Goal: Task Accomplishment & Management: Use online tool/utility

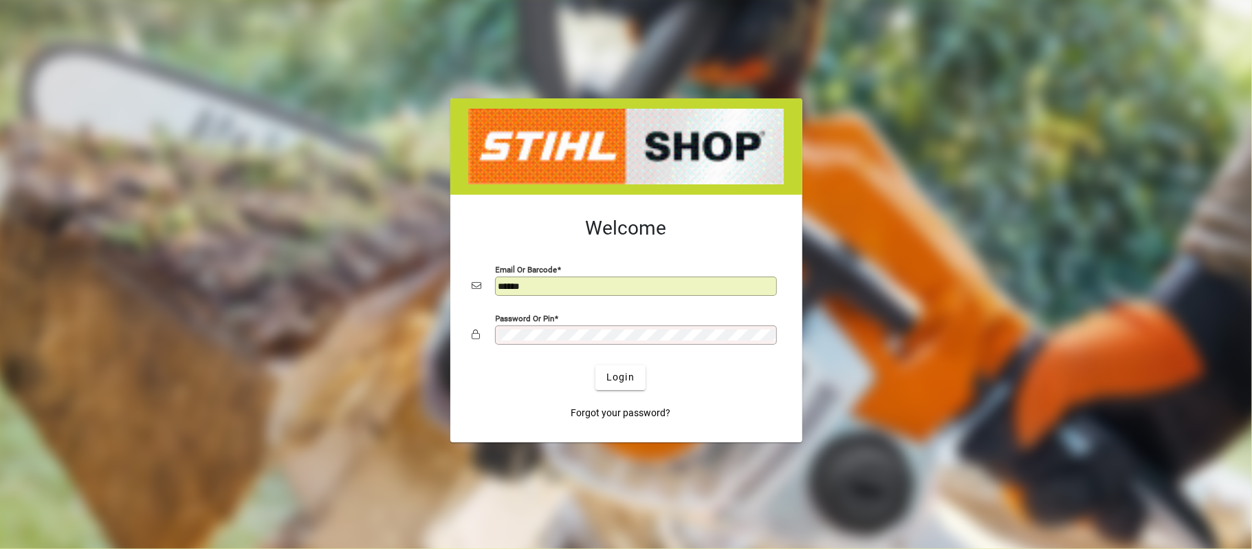
type input "**********"
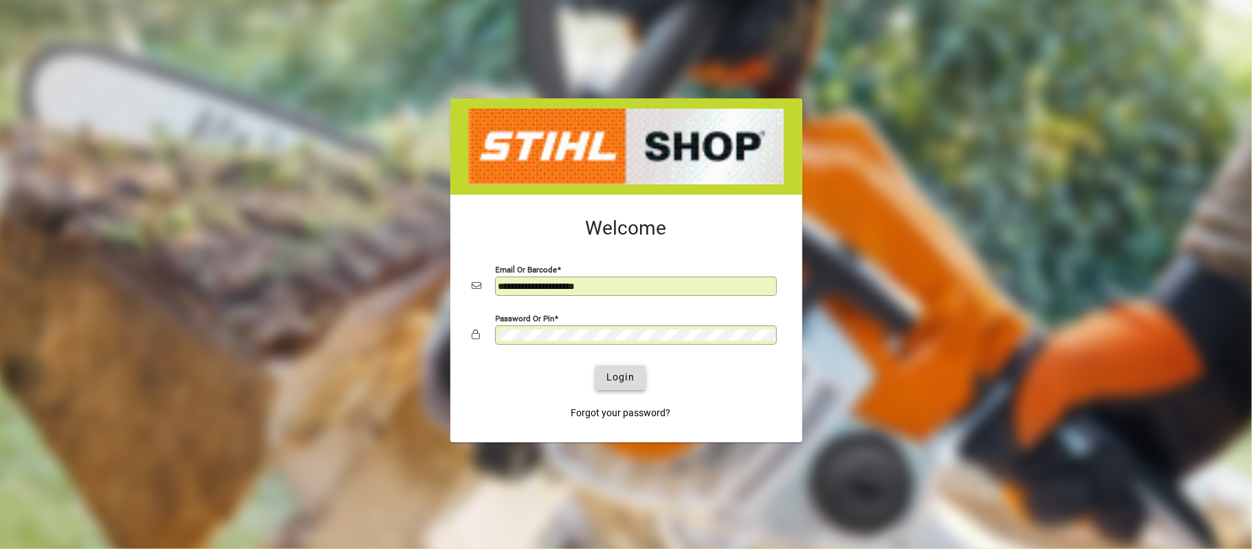
click at [628, 380] on span "Login" at bounding box center [621, 377] width 28 height 14
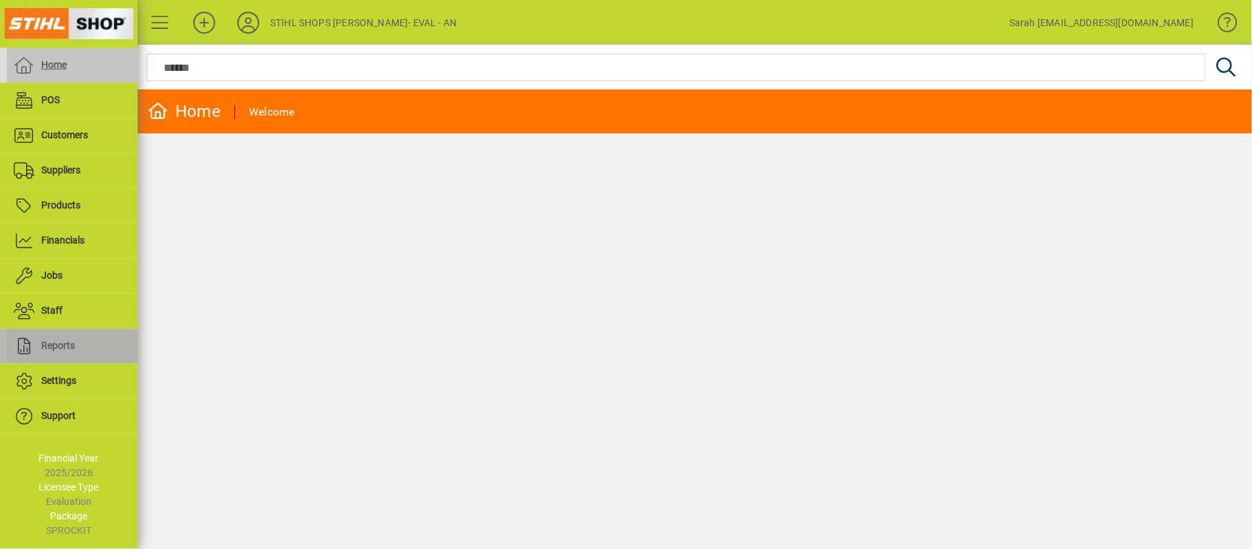
click at [66, 347] on span "Reports" at bounding box center [58, 345] width 34 height 11
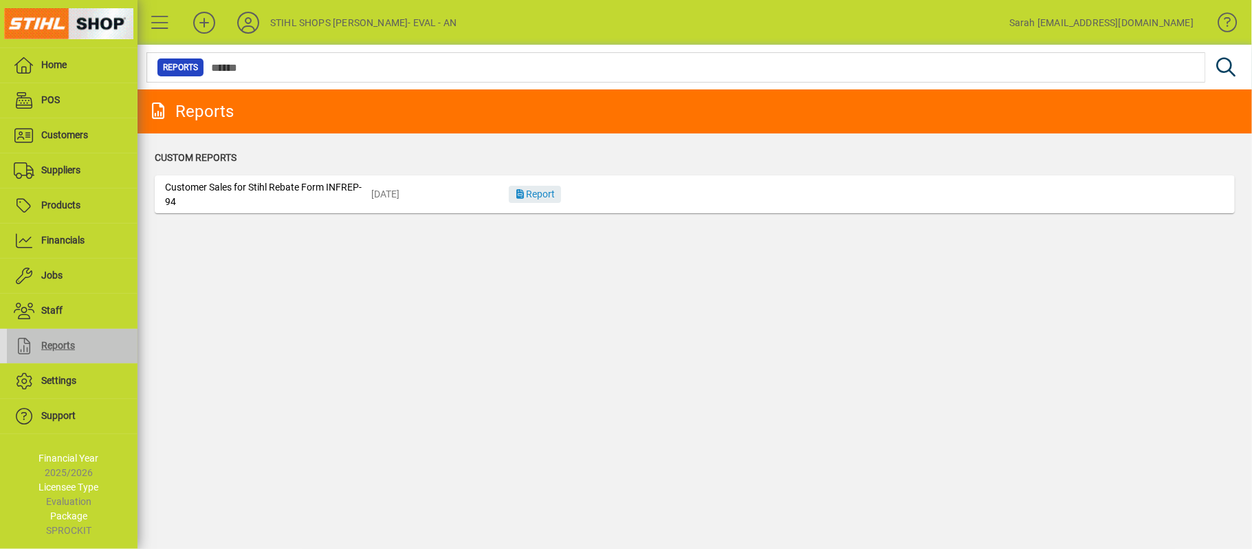
click at [160, 109] on icon at bounding box center [158, 110] width 21 height 17
click at [47, 349] on span "Reports" at bounding box center [58, 345] width 34 height 11
click at [67, 141] on span "Customers" at bounding box center [47, 135] width 81 height 17
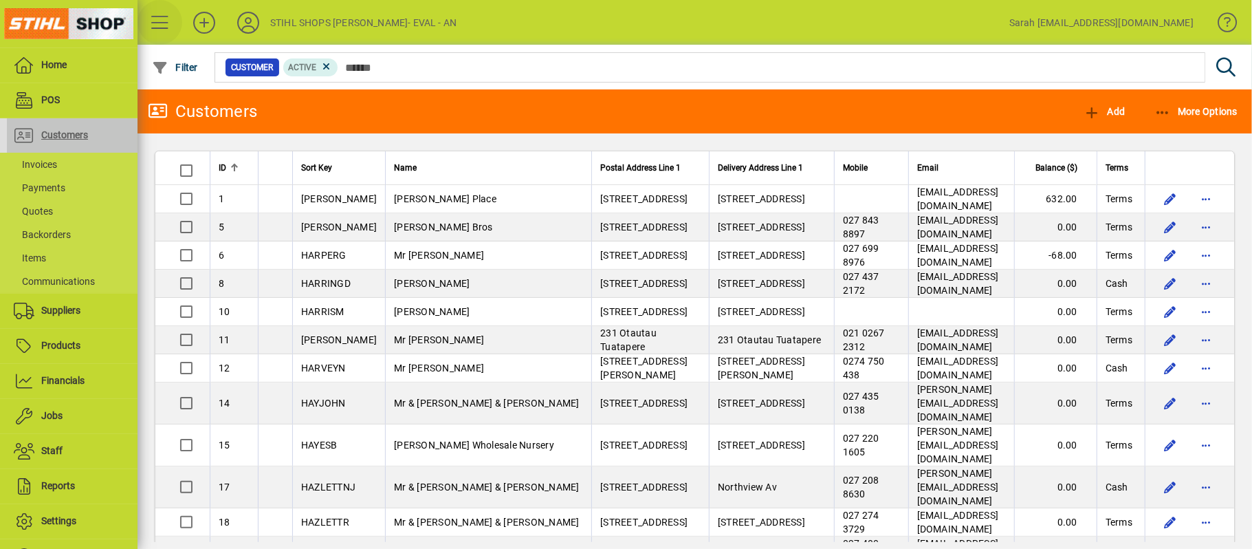
click at [166, 18] on span at bounding box center [160, 22] width 33 height 33
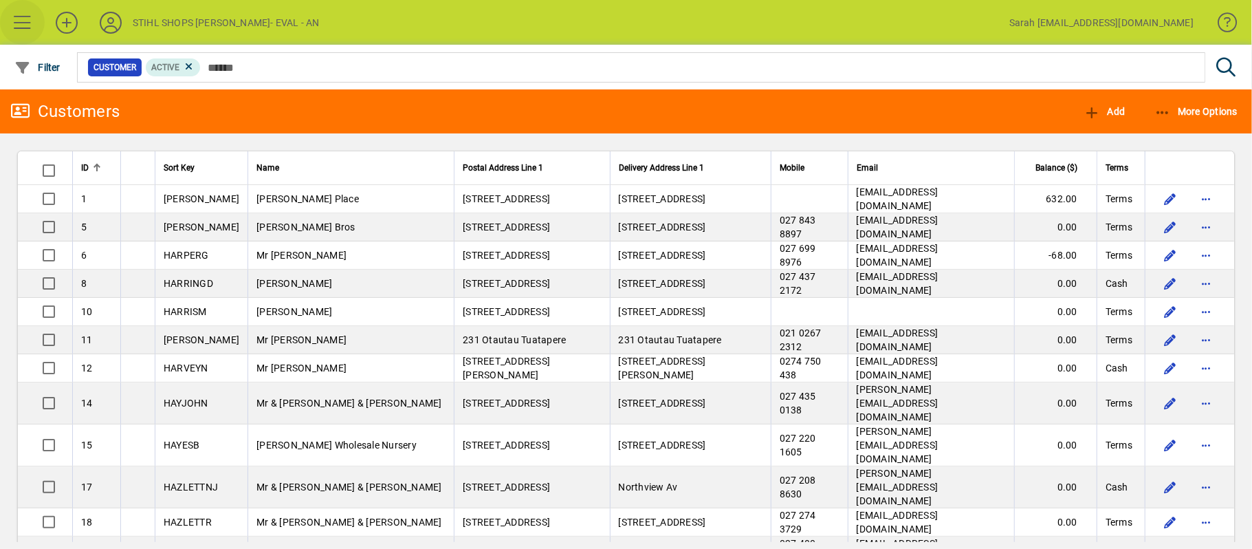
click at [6, 14] on span at bounding box center [22, 22] width 33 height 33
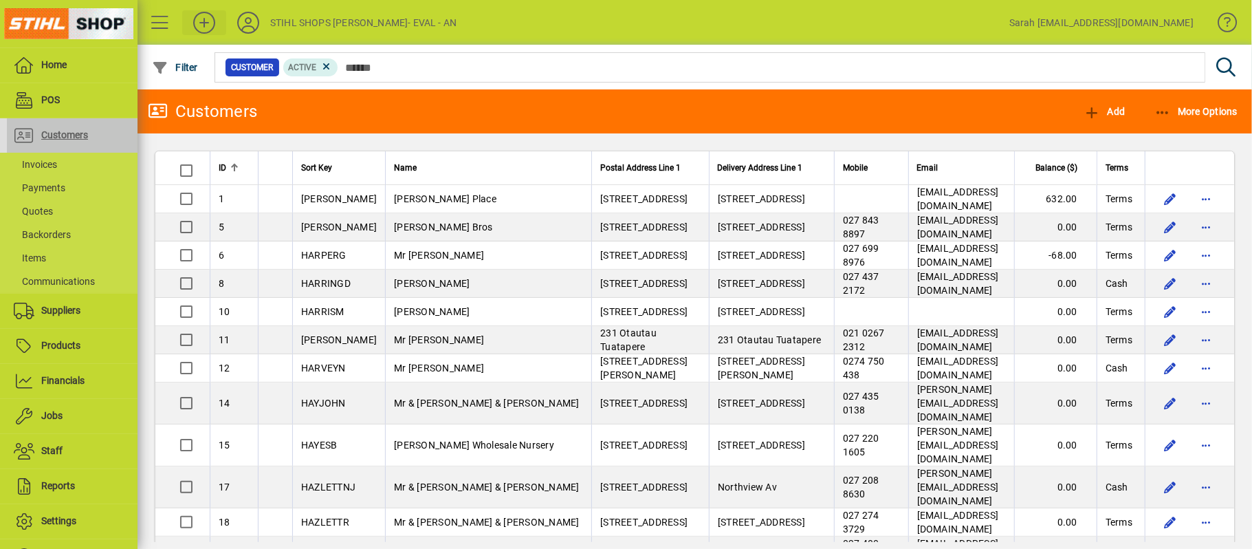
click at [205, 19] on icon at bounding box center [204, 23] width 28 height 22
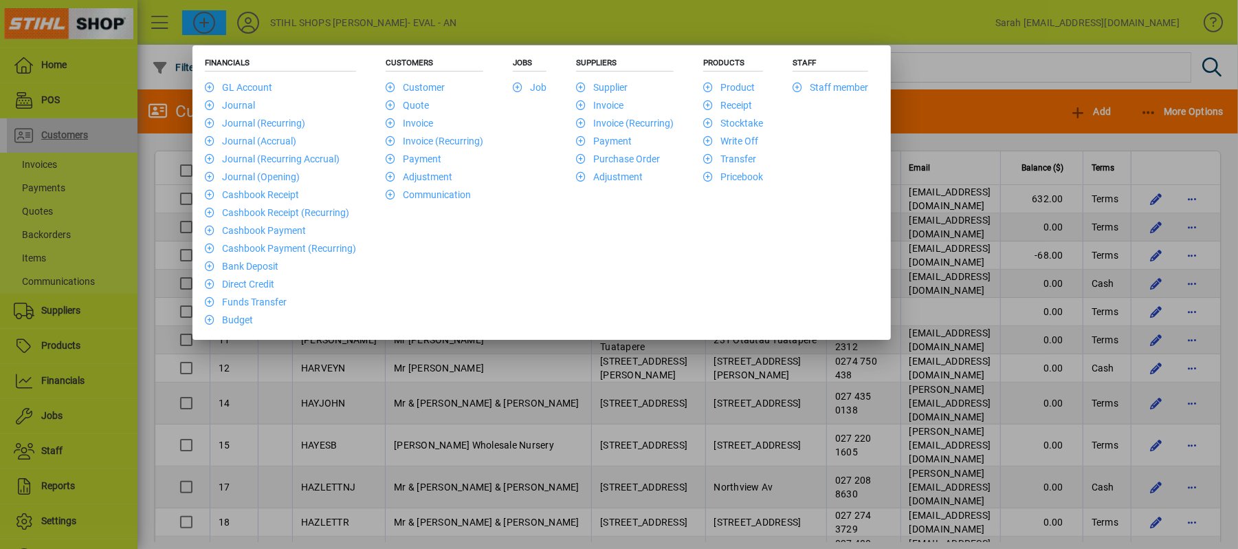
click at [763, 30] on div at bounding box center [619, 274] width 1238 height 549
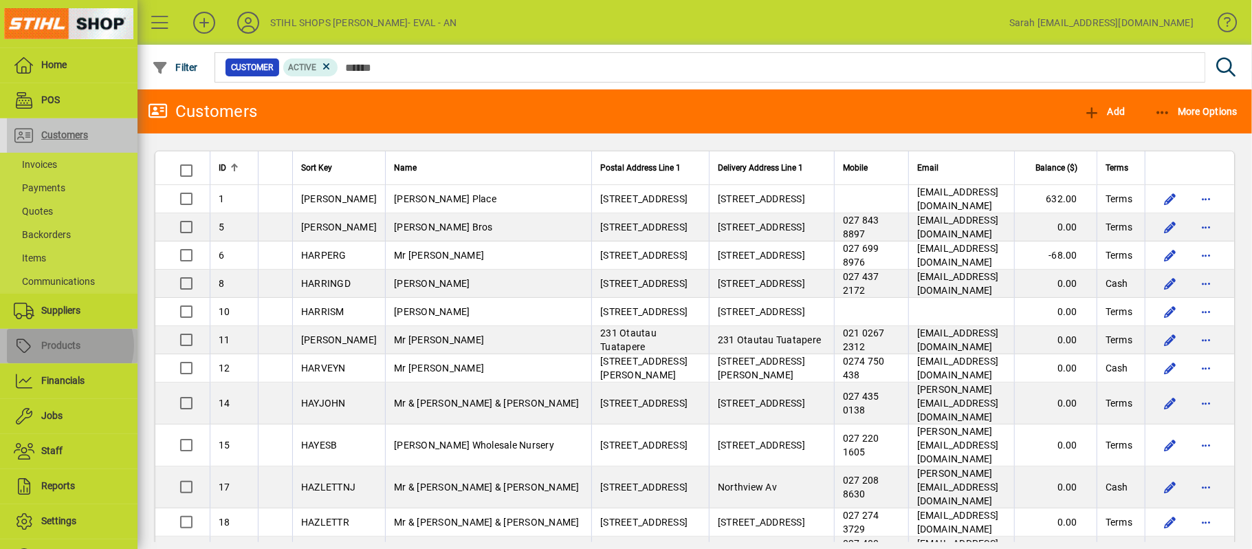
drag, startPoint x: 69, startPoint y: 345, endPoint x: 44, endPoint y: 349, distance: 25.9
click at [69, 344] on span "Products" at bounding box center [60, 345] width 39 height 11
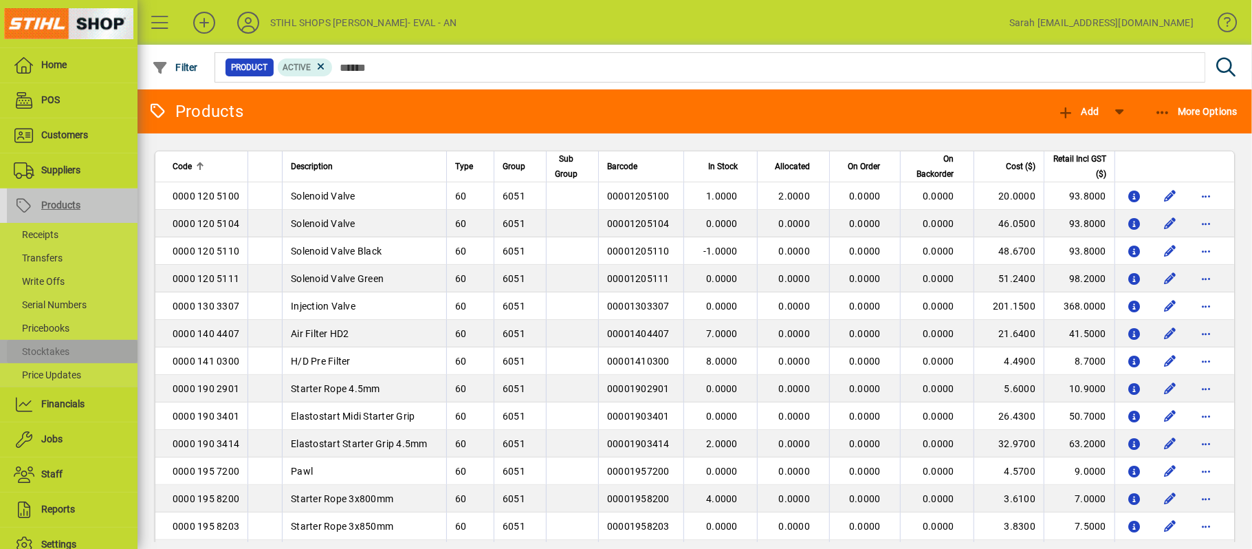
click at [45, 352] on span "Stocktakes" at bounding box center [42, 351] width 56 height 11
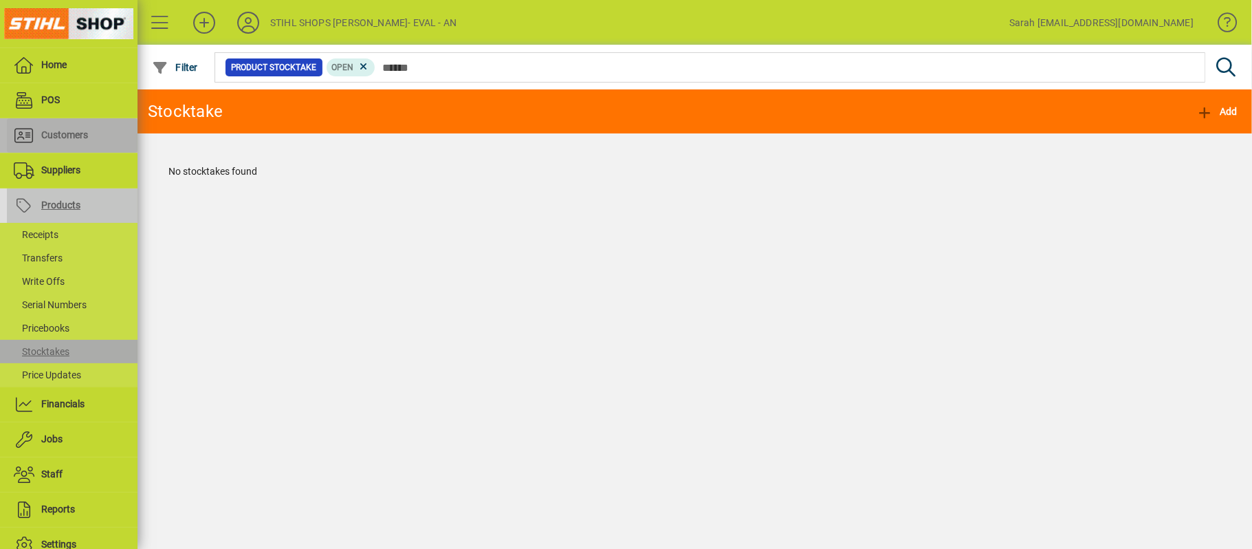
click at [54, 142] on span "Customers" at bounding box center [47, 135] width 81 height 17
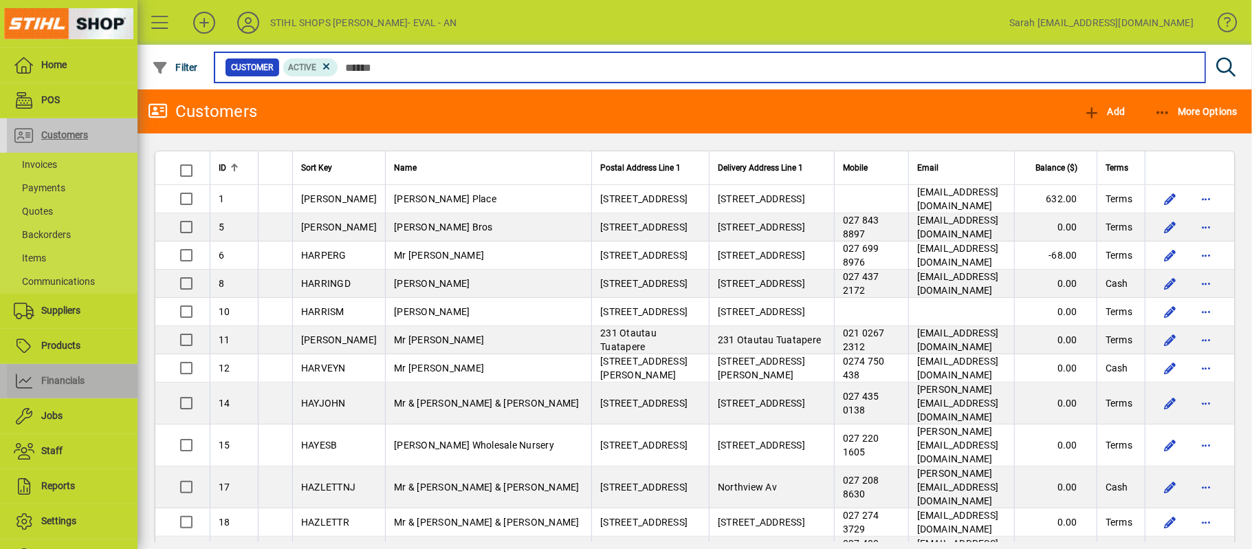
scroll to position [91, 0]
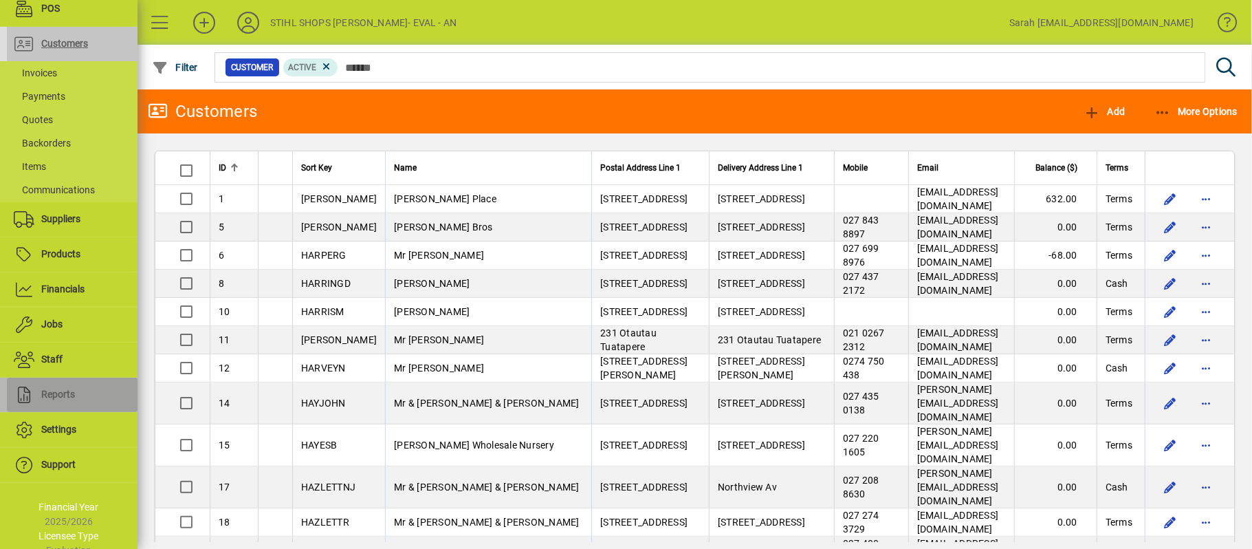
click at [85, 392] on span at bounding box center [72, 394] width 131 height 33
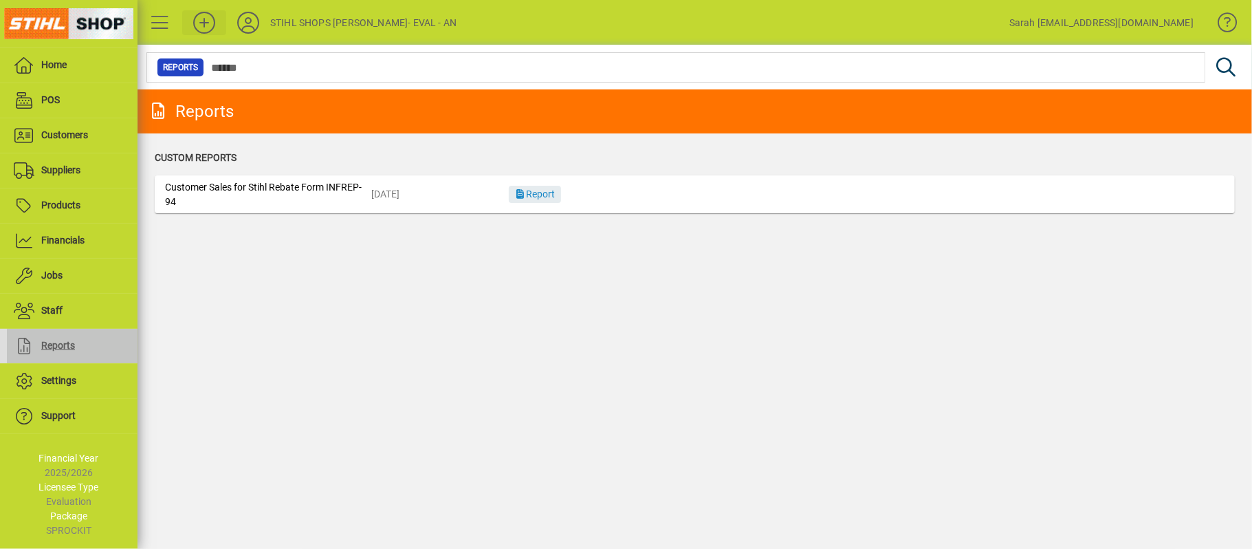
click at [204, 21] on icon at bounding box center [204, 23] width 28 height 22
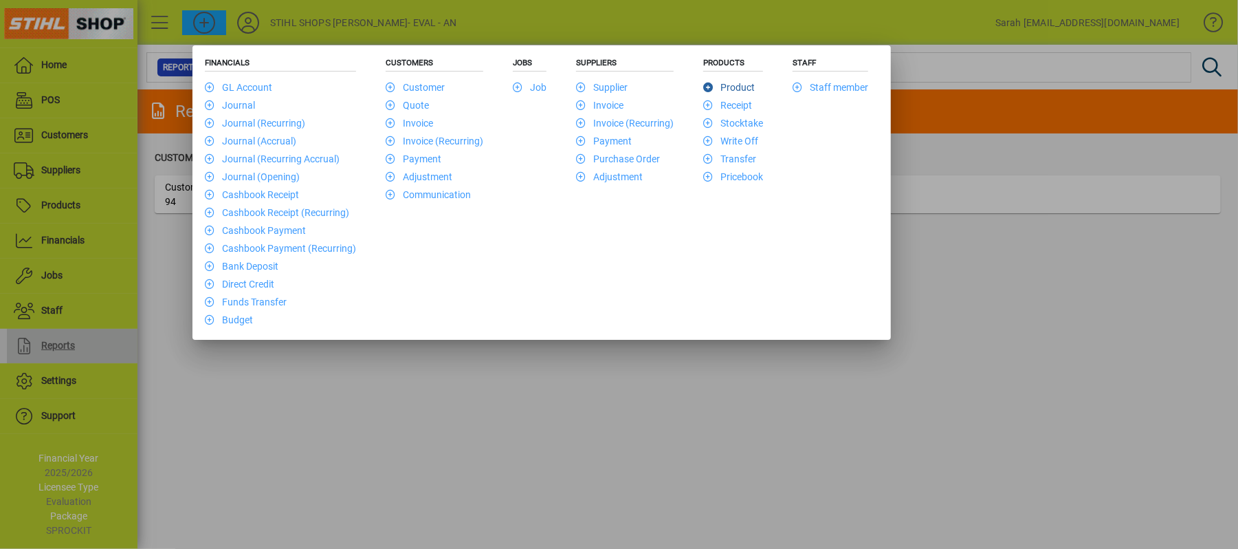
click at [729, 92] on link "Product" at bounding box center [729, 87] width 52 height 11
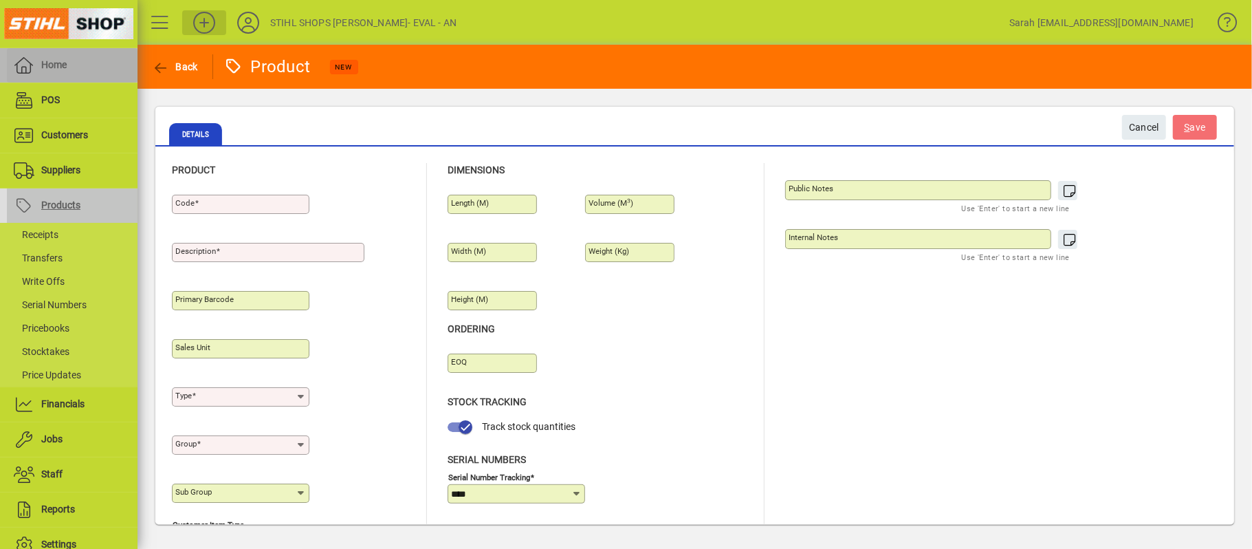
click at [52, 57] on span "Home" at bounding box center [37, 65] width 60 height 17
